Goal: Communication & Community: Answer question/provide support

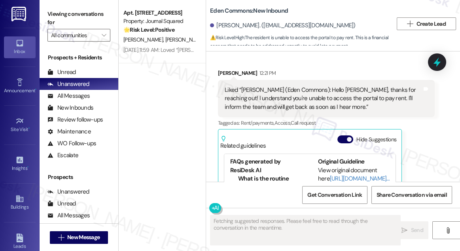
scroll to position [89, 0]
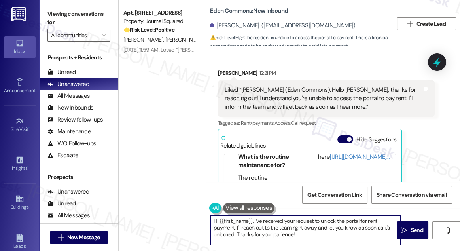
drag, startPoint x: 316, startPoint y: 240, endPoint x: 205, endPoint y: 217, distance: 113.9
click at [205, 217] on div "Apt. 4603, 605 Pavonia Avenue Property: Journal Squared 🌟 Risk Level: Positive …" at bounding box center [289, 125] width 341 height 251
click at [282, 220] on textarea "Hi {{first_name}}, I've received your request to unlock the portal for rent pay…" at bounding box center [305, 230] width 190 height 30
drag, startPoint x: 308, startPoint y: 234, endPoint x: 254, endPoint y: 214, distance: 57.6
click at [254, 214] on div "Hi {{first_name}}, I've received your request to unlock the portal for rent pay…" at bounding box center [333, 237] width 254 height 59
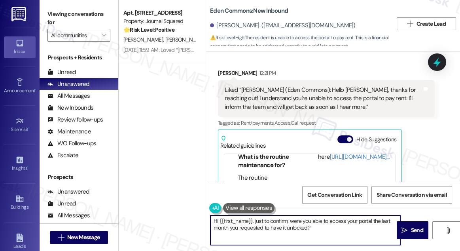
click at [331, 232] on textarea "Hi {{first_name}}, just to confirm, were you able to access your portal the las…" at bounding box center [305, 230] width 190 height 30
drag, startPoint x: 328, startPoint y: 224, endPoint x: 254, endPoint y: 216, distance: 74.4
click at [254, 216] on textarea "Hi {{first_name}}, just to confirm, were you able to access your portal the las…" at bounding box center [305, 230] width 190 height 30
paste textarea "Just to confirm—were you able to access your portal last month after"
click at [255, 219] on textarea "Hi {{first_name}}, Just to confirm—were you able to access your portal last mon…" at bounding box center [305, 230] width 190 height 30
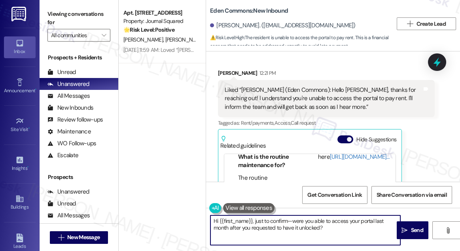
drag, startPoint x: 252, startPoint y: 218, endPoint x: 184, endPoint y: 214, distance: 68.2
click at [183, 214] on div "Apt. 4603, 605 Pavonia Avenue Property: Journal Squared 🌟 Risk Level: Positive …" at bounding box center [289, 125] width 341 height 251
click at [275, 221] on textarea "By the way, just to confirm—were you able to access your portal last month afte…" at bounding box center [305, 230] width 190 height 30
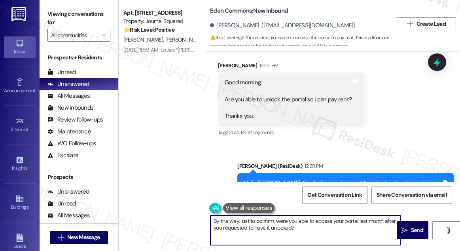
scroll to position [4198, 0]
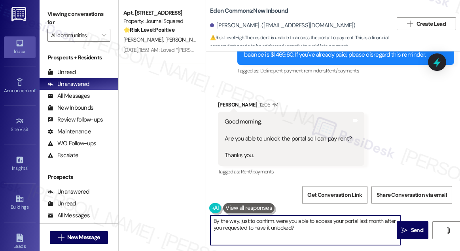
type textarea "By the way, just to confirm, were you able to access your portal last month aft…"
click at [286, 218] on div "Hello Allen, thanks for reaching out! I understand you’re unable to access the …" at bounding box center [342, 230] width 197 height 25
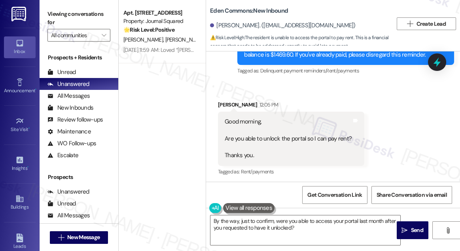
click at [286, 218] on div "Hello Allen, thanks for reaching out! I understand you’re unable to access the …" at bounding box center [342, 230] width 197 height 25
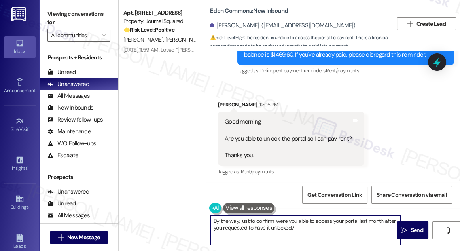
click at [272, 227] on textarea "By the way, just to confirm, were you able to access your portal last month aft…" at bounding box center [305, 230] width 190 height 30
click at [331, 227] on textarea "By the way, just to confirm, were you able to access your portal last month aft…" at bounding box center [305, 230] width 190 height 30
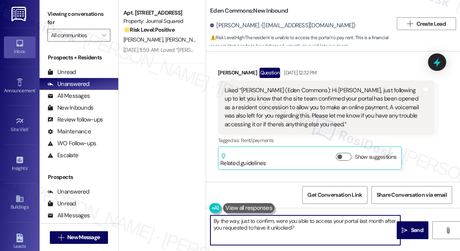
scroll to position [3443, 0]
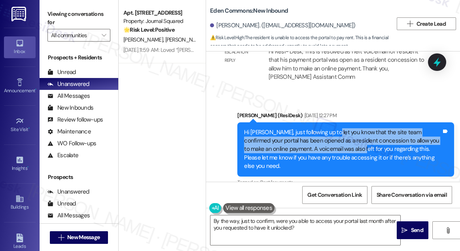
drag, startPoint x: 327, startPoint y: 83, endPoint x: 354, endPoint y: 96, distance: 30.6
click at [354, 128] on div "Hi Allen, just following up to let you know that the site team confirmed your p…" at bounding box center [342, 149] width 197 height 42
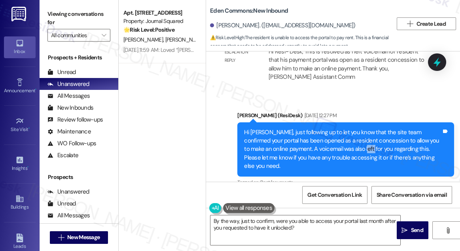
click at [354, 128] on div "Hi Allen, just following up to let you know that the site team confirmed your p…" at bounding box center [342, 149] width 197 height 42
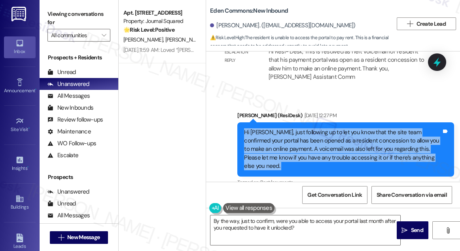
click at [354, 128] on div "Hi Allen, just following up to let you know that the site team confirmed your p…" at bounding box center [342, 149] width 197 height 42
click at [325, 128] on div "Hi Allen, just following up to let you know that the site team confirmed your p…" at bounding box center [342, 149] width 197 height 42
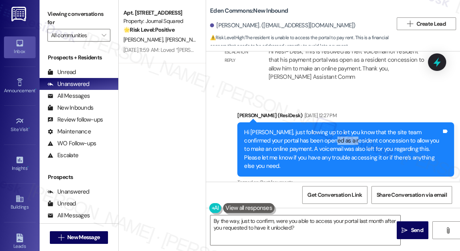
click at [325, 128] on div "Hi Allen, just following up to let you know that the site team confirmed your p…" at bounding box center [342, 149] width 197 height 42
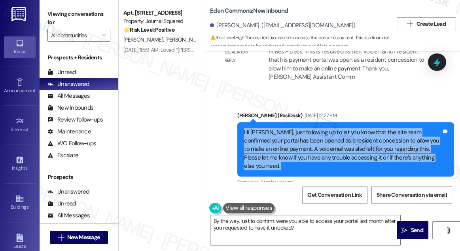
click at [325, 128] on div "Hi Allen, just following up to let you know that the site team confirmed your p…" at bounding box center [342, 149] width 197 height 42
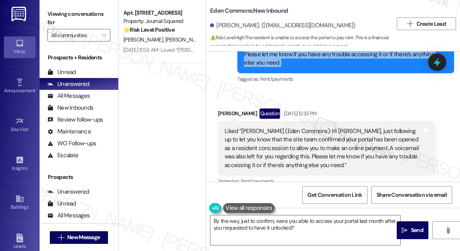
scroll to position [3659, 0]
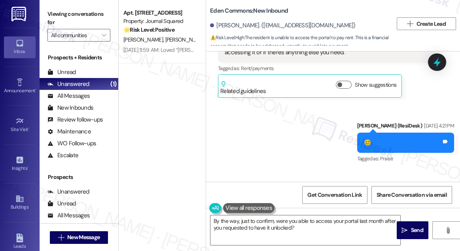
click at [437, 153] on div "Tagged as: Praise Click to highlight conversations about Praise" at bounding box center [405, 158] width 97 height 11
click at [420, 170] on div "Received via SMS Allen Ledbetter Jul 21, 2025 at 4:25 PM All set. Tags and note…" at bounding box center [333, 203] width 254 height 67
click at [418, 153] on div "Tagged as: Praise Click to highlight conversations about Praise" at bounding box center [405, 158] width 97 height 11
click at [276, 220] on textarea "By the way, just to confirm, were you able to access your portal last month aft…" at bounding box center [305, 230] width 190 height 30
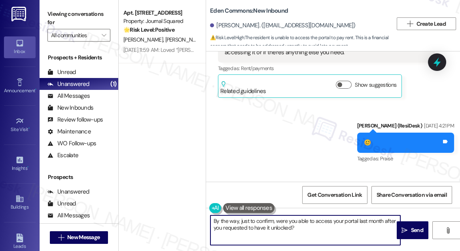
click at [275, 220] on textarea "By the way, just to confirm, were you able to access your portal last month aft…" at bounding box center [305, 230] width 190 height 30
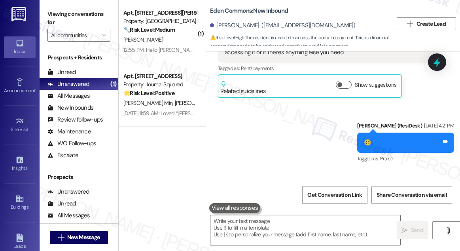
click at [418, 170] on div "Received via SMS Allen Ledbetter Jul 21, 2025 at 4:25 PM All set. Tags and note…" at bounding box center [333, 203] width 254 height 67
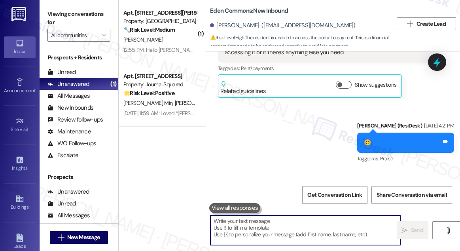
click at [287, 223] on textarea at bounding box center [305, 230] width 190 height 30
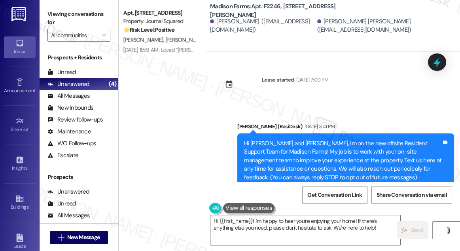
scroll to position [1510, 0]
